Goal: Find specific page/section: Find specific page/section

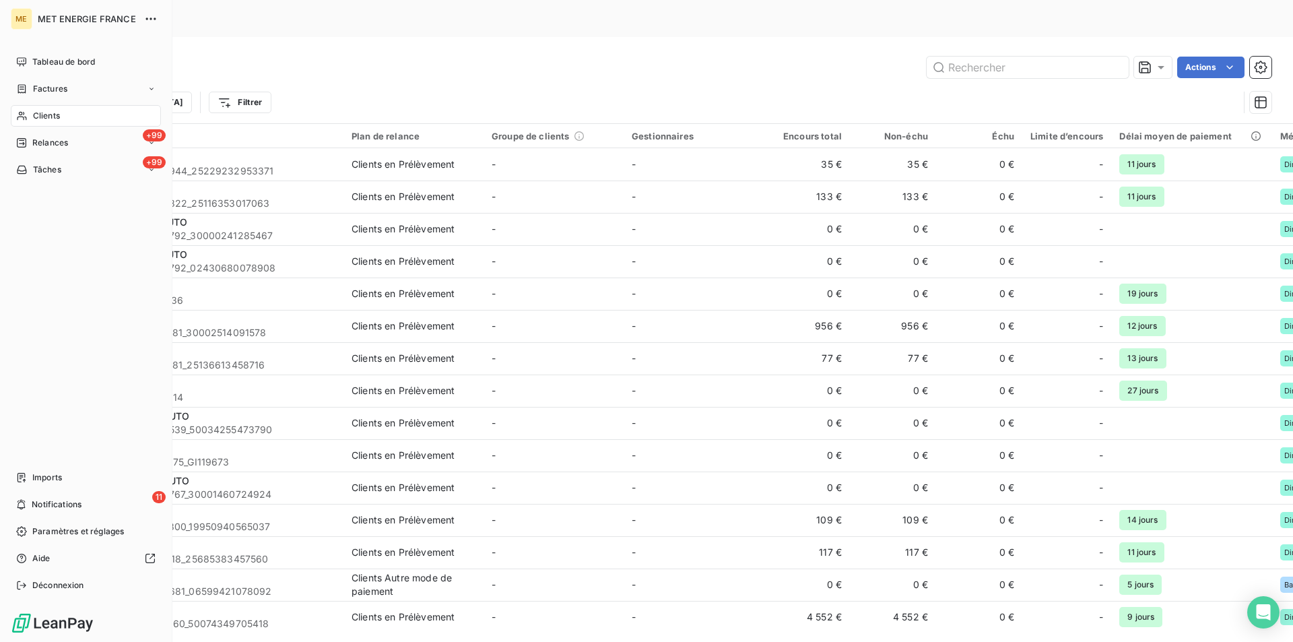
click at [40, 113] on span "Clients" at bounding box center [46, 116] width 27 height 12
click at [79, 113] on div "Clients" at bounding box center [86, 116] width 150 height 22
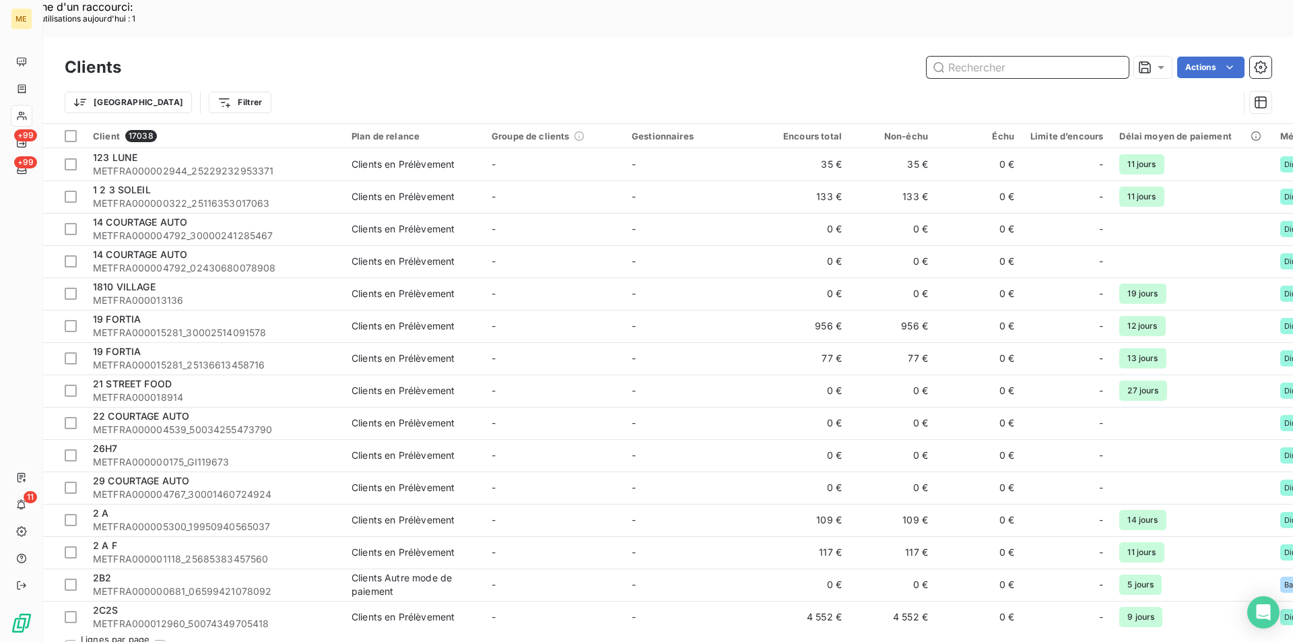
click at [1012, 57] on input "text" at bounding box center [1028, 68] width 202 height 22
paste input "19595079477724"
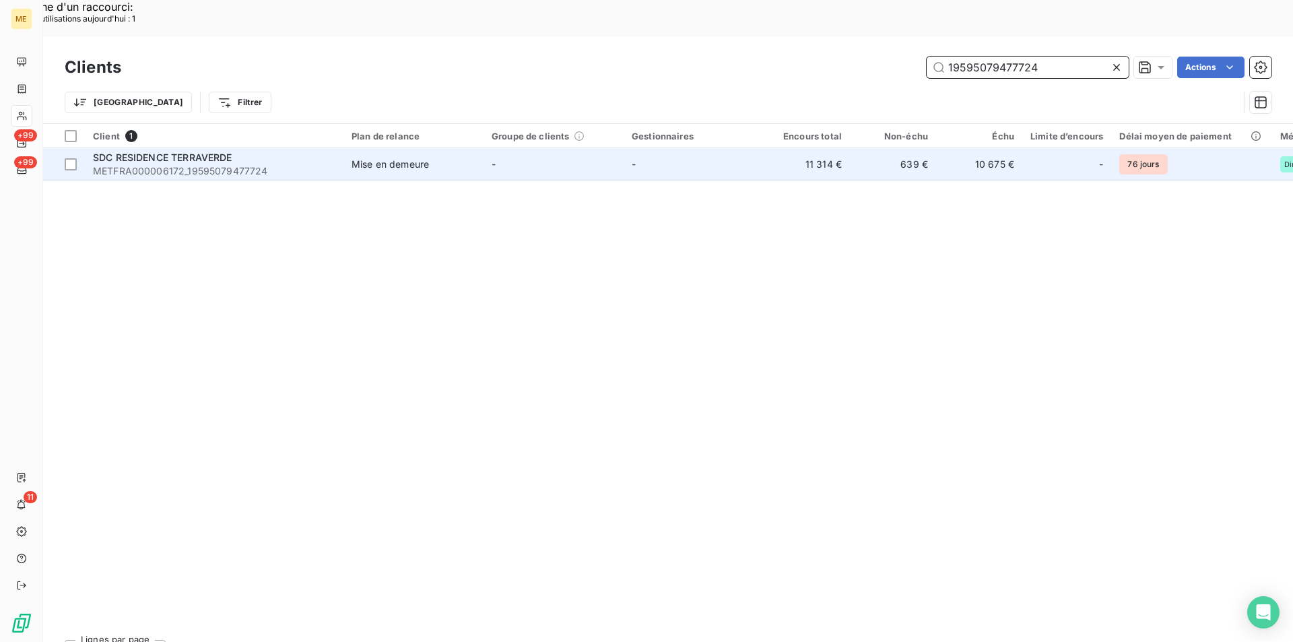
type input "19595079477724"
click at [122, 152] on span "SDC RESIDENCE TERRAVERDE" at bounding box center [162, 157] width 139 height 11
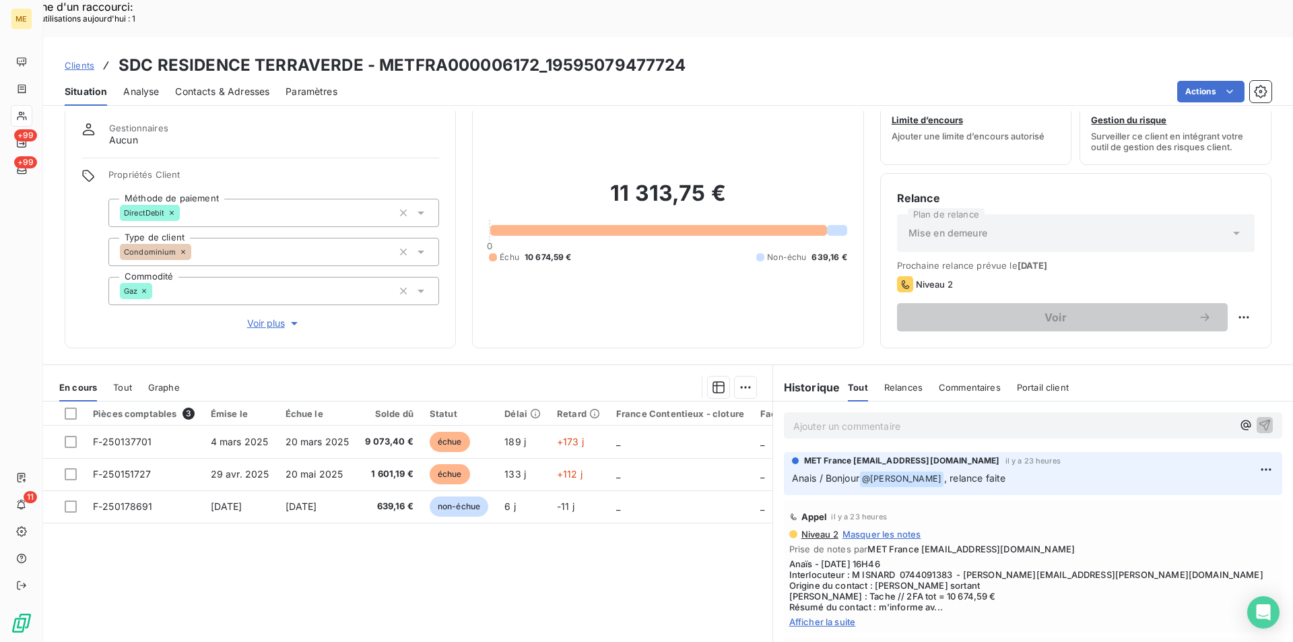
scroll to position [63, 0]
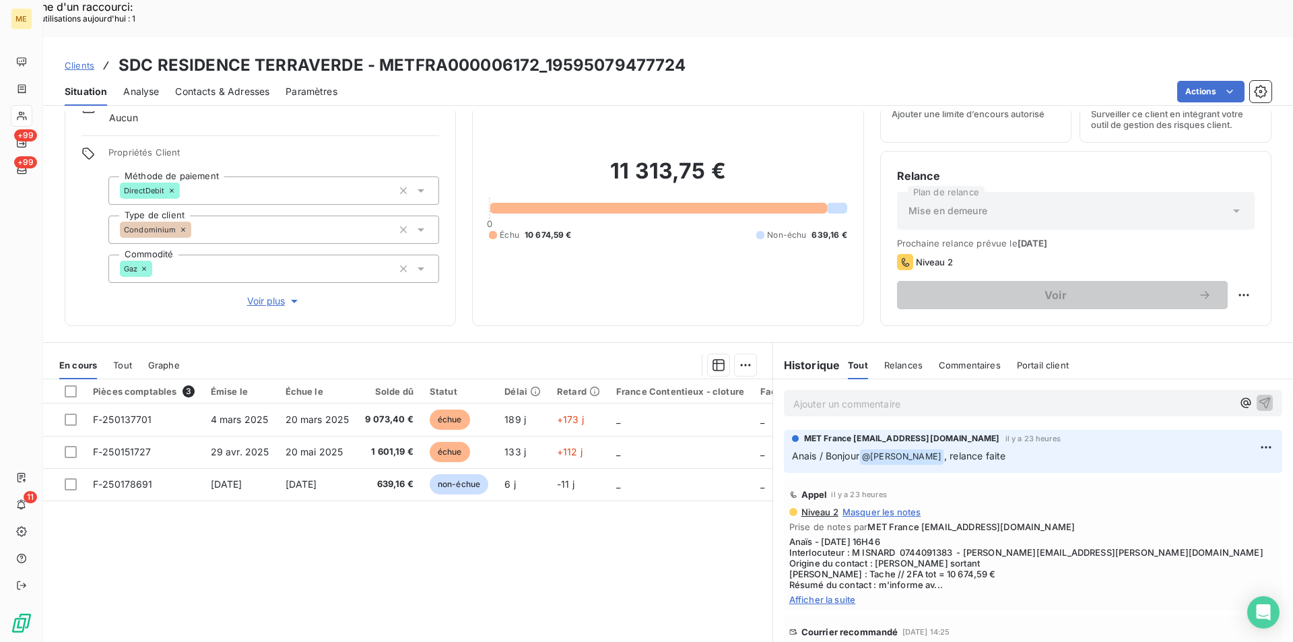
click at [828, 594] on span "Afficher la suite" at bounding box center [1033, 599] width 488 height 11
click at [127, 351] on div "Tout" at bounding box center [122, 365] width 19 height 28
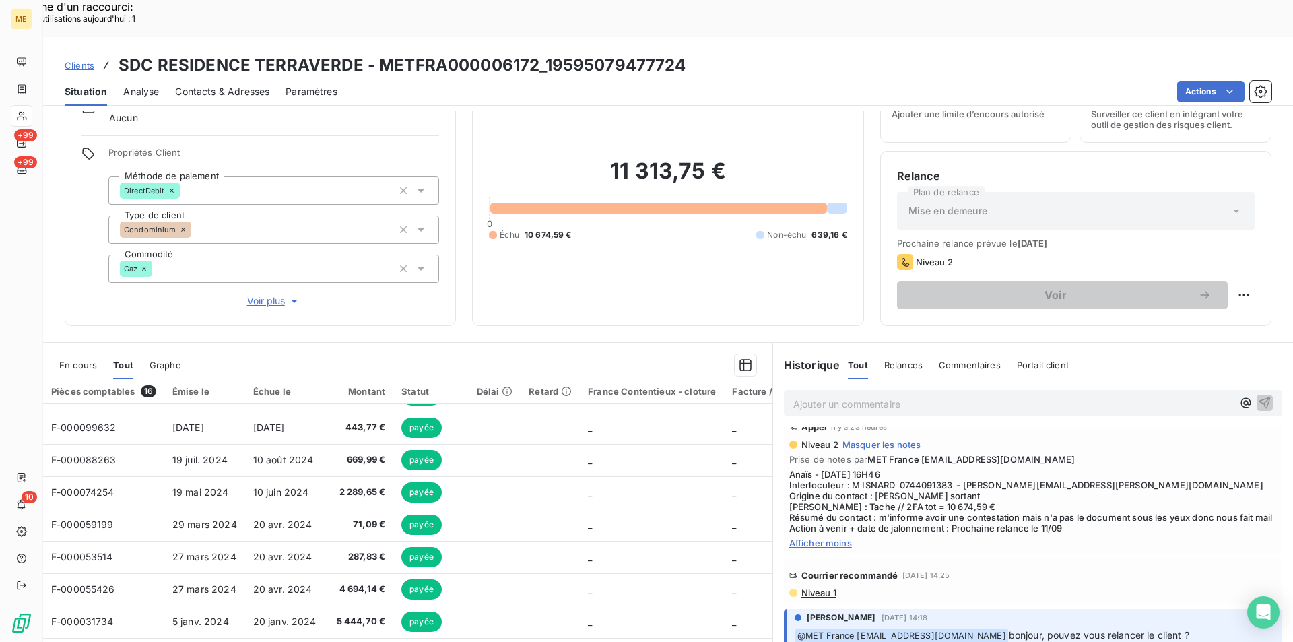
click at [69, 360] on span "En cours" at bounding box center [78, 365] width 38 height 11
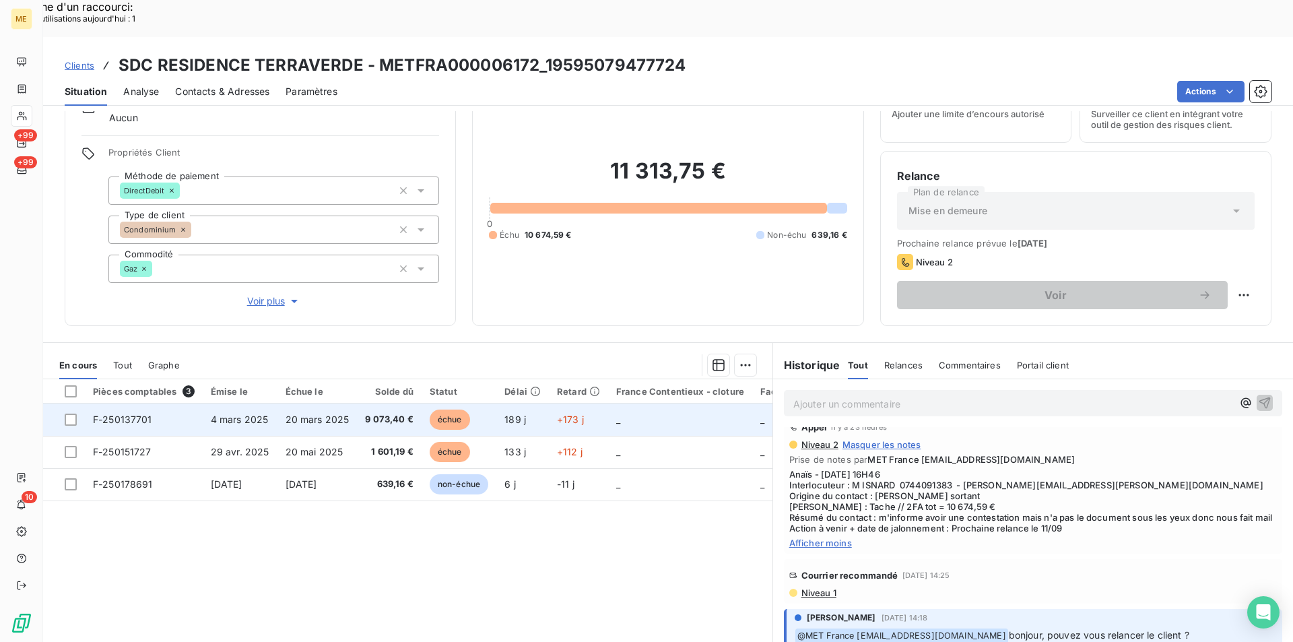
click at [137, 413] on span "F-250137701" at bounding box center [122, 418] width 59 height 11
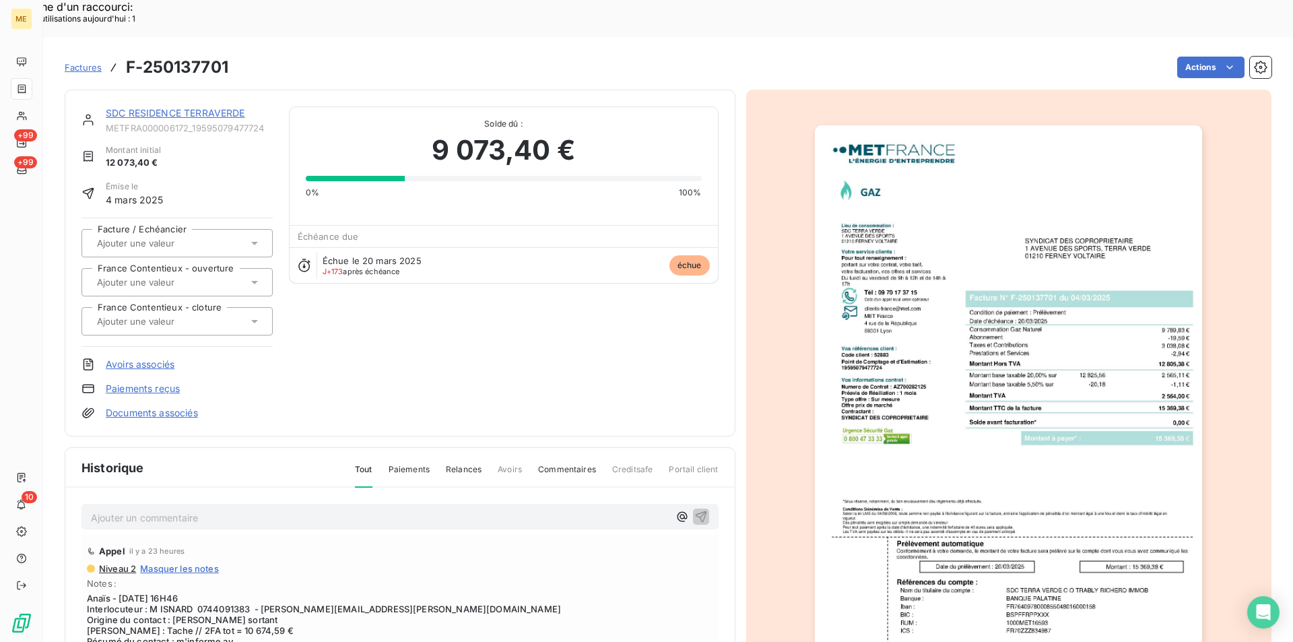
click at [1055, 376] on img "button" at bounding box center [1008, 399] width 387 height 548
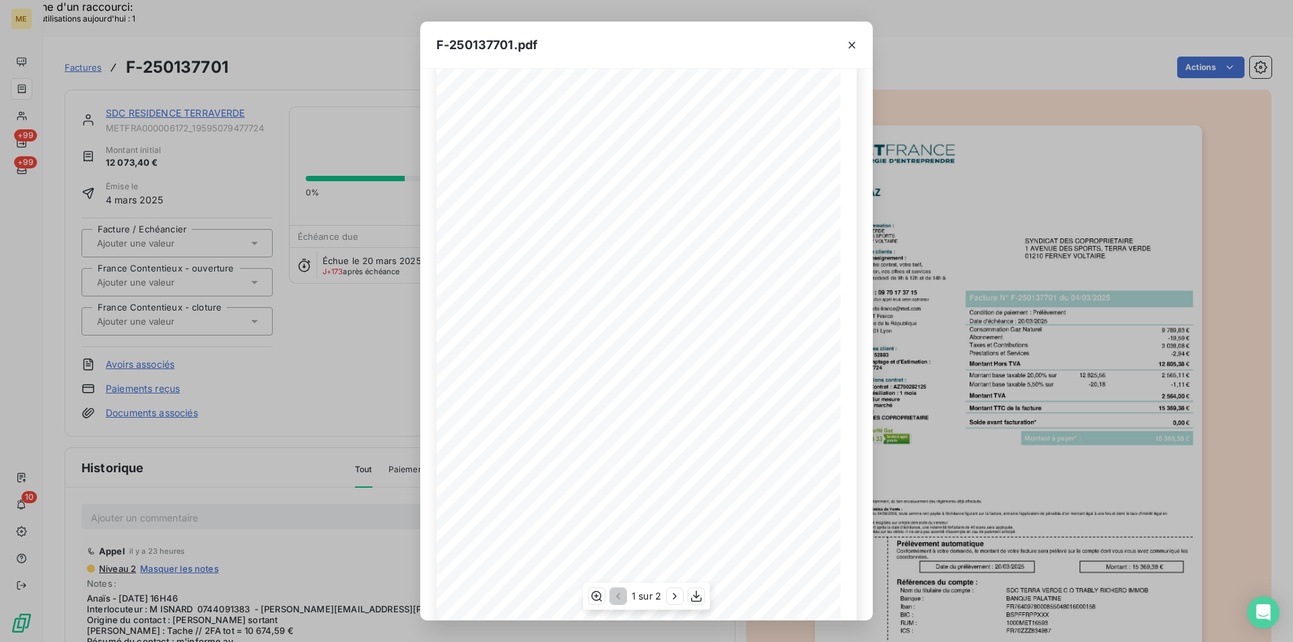
scroll to position [52, 0]
click at [696, 596] on icon "button" at bounding box center [696, 595] width 13 height 13
click at [1048, 278] on div "F-250137701.pdf *Sous réserve, notamment, du bon encaissement des règlements dé…" at bounding box center [646, 321] width 1293 height 642
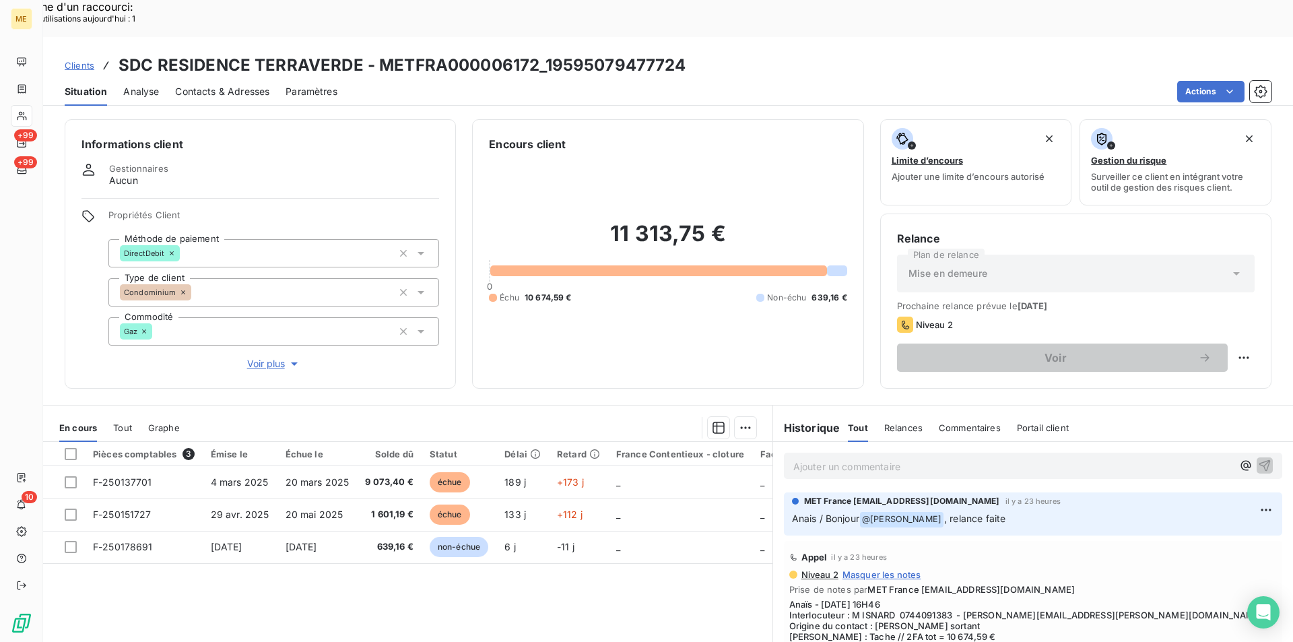
click at [129, 422] on span "Tout" at bounding box center [122, 427] width 19 height 11
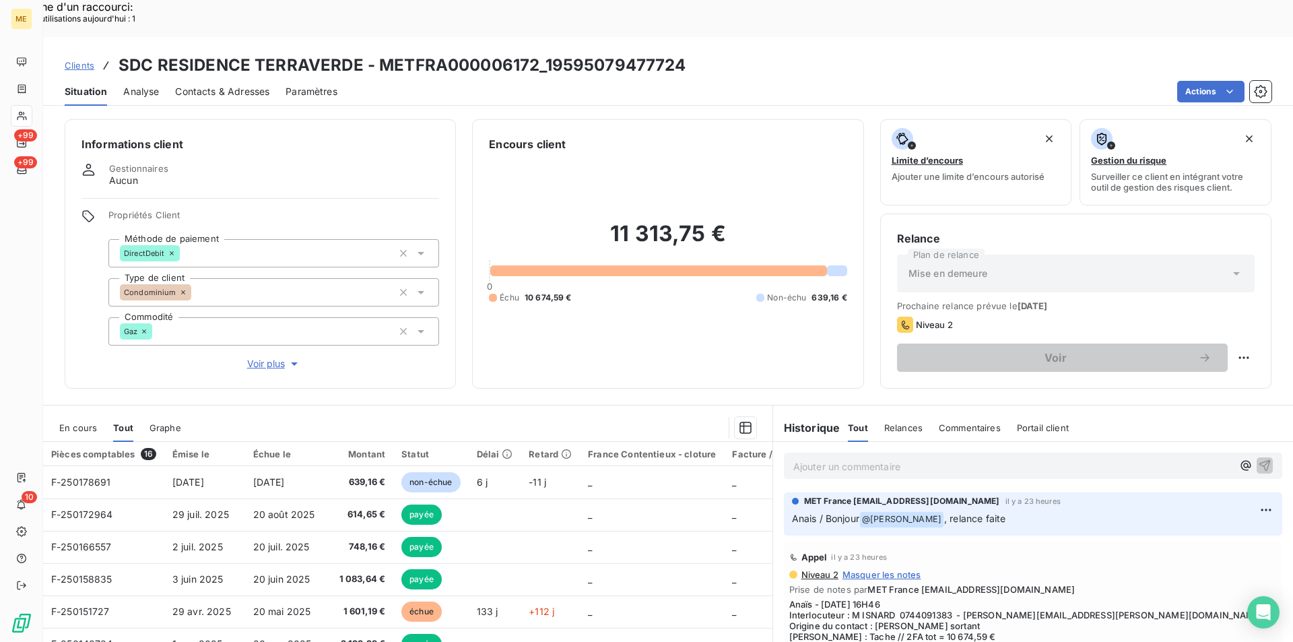
click at [87, 413] on div "En cours" at bounding box center [78, 427] width 38 height 28
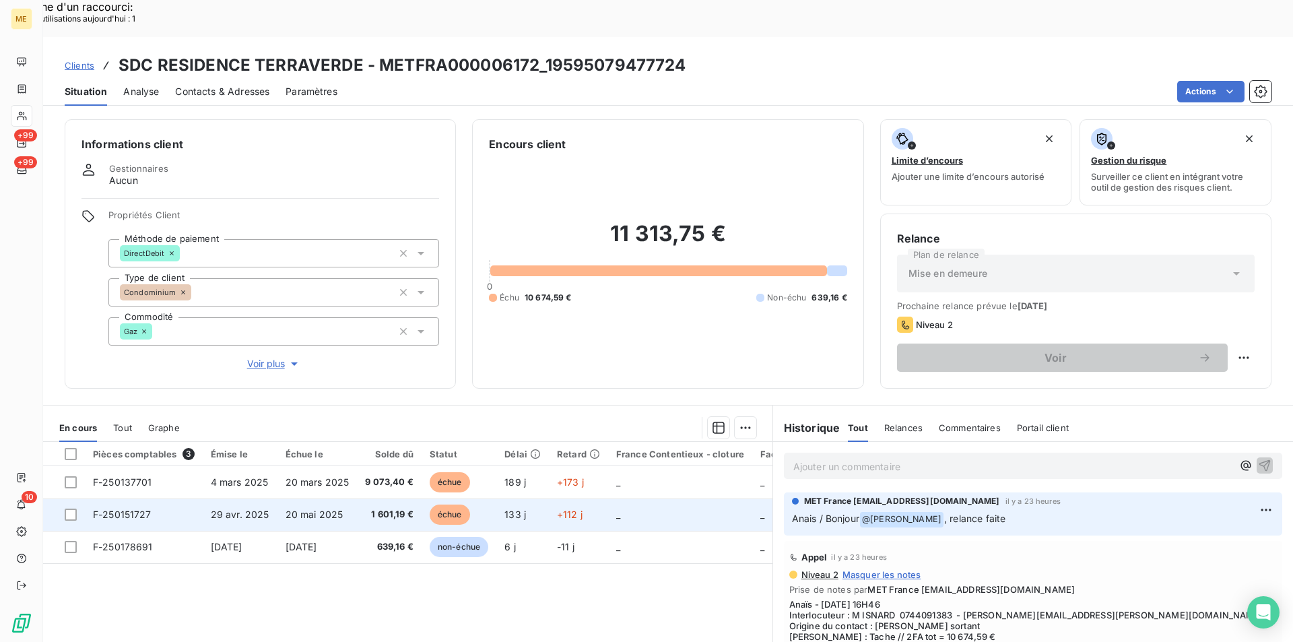
click at [222, 508] on span "29 avr. 2025" at bounding box center [240, 513] width 59 height 11
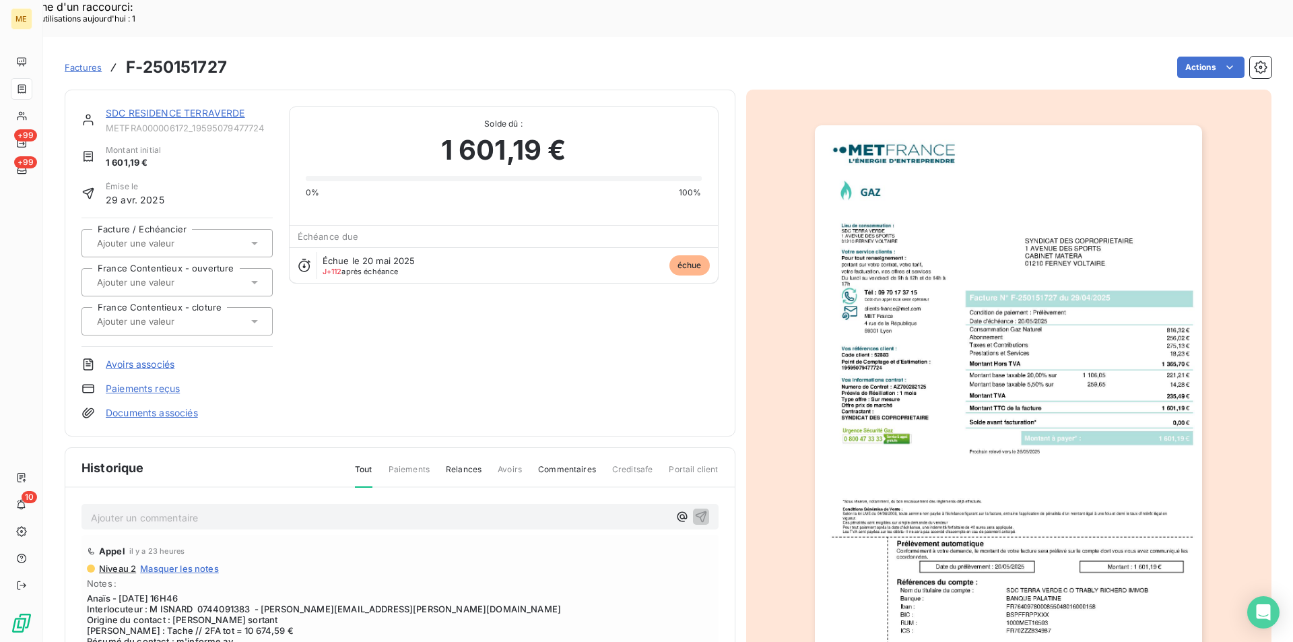
click at [1086, 407] on img "button" at bounding box center [1008, 399] width 387 height 548
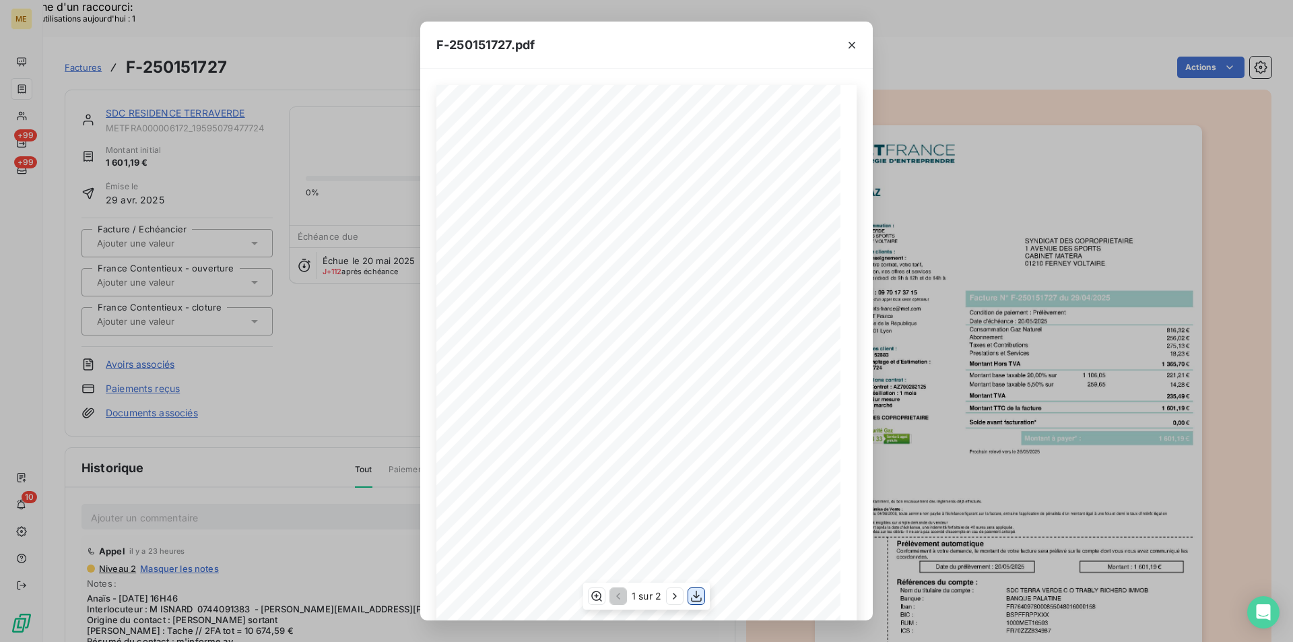
click at [695, 595] on icon "button" at bounding box center [696, 595] width 13 height 13
click at [936, 366] on div "F-250151727.pdf *Sous réserve, notamment, du bon encaissement des règlements dé…" at bounding box center [646, 321] width 1293 height 642
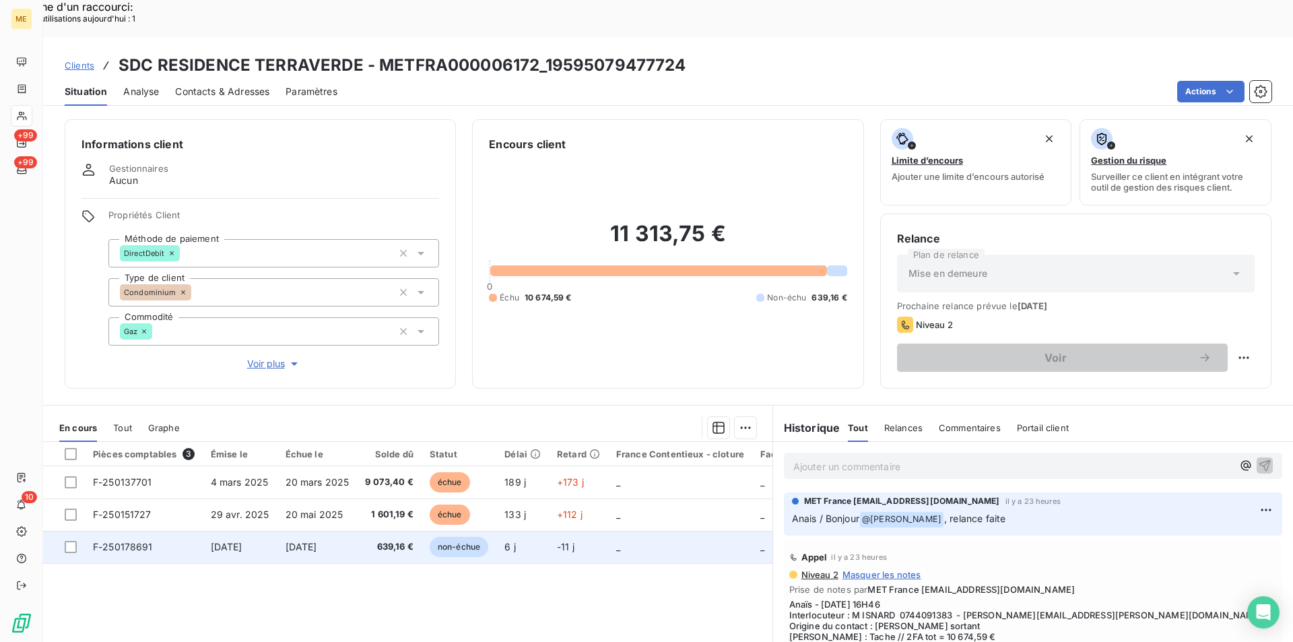
click at [317, 541] on span "[DATE]" at bounding box center [302, 546] width 32 height 11
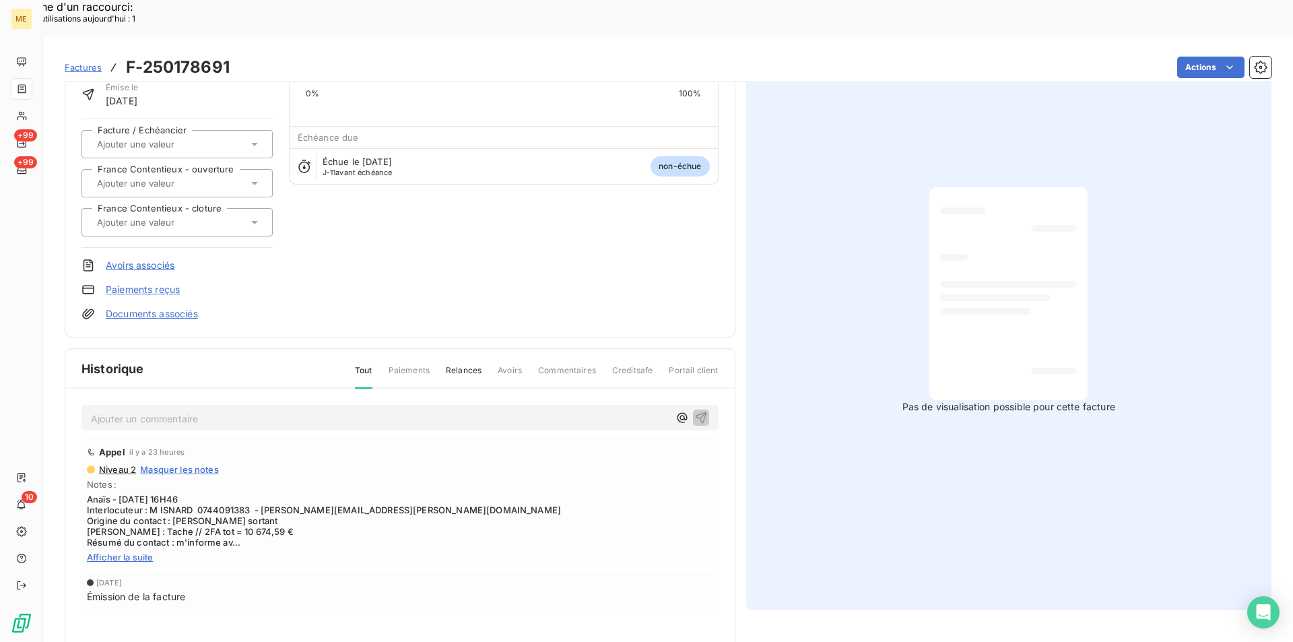
scroll to position [104, 0]
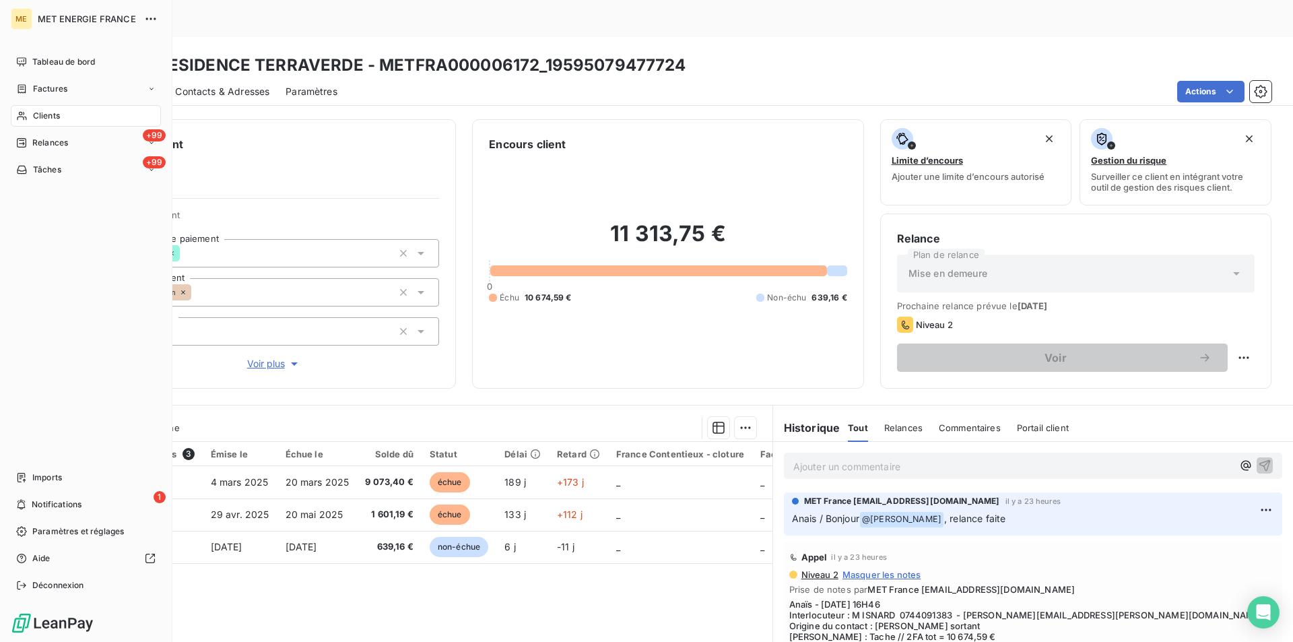
click at [46, 119] on span "Clients" at bounding box center [46, 116] width 27 height 12
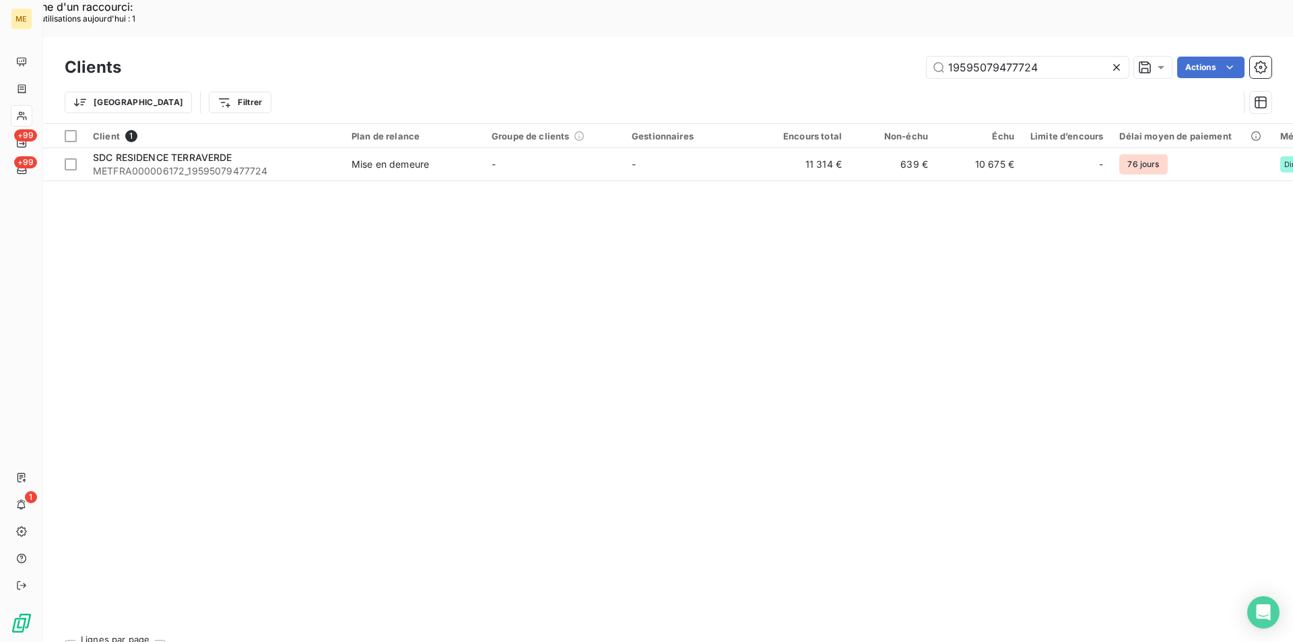
drag, startPoint x: 1036, startPoint y: 33, endPoint x: 896, endPoint y: 28, distance: 140.1
click at [896, 57] on div "19595079477724 Actions" at bounding box center [704, 68] width 1134 height 22
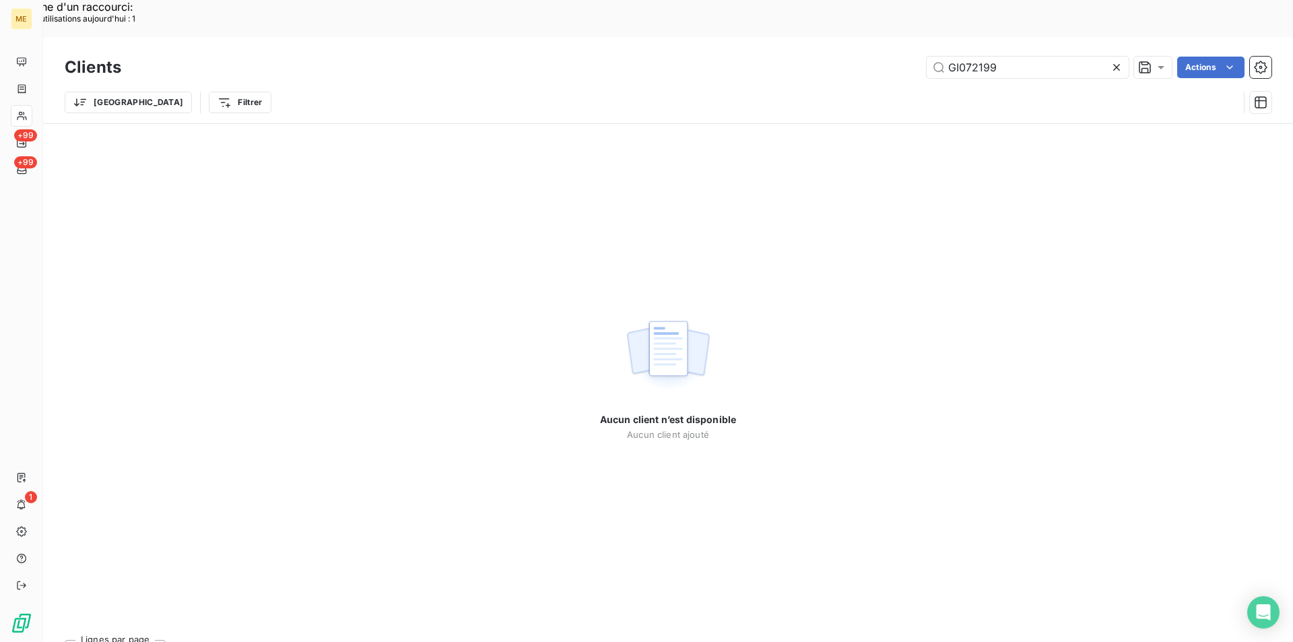
type input "GI072199"
